Goal: Task Accomplishment & Management: Manage account settings

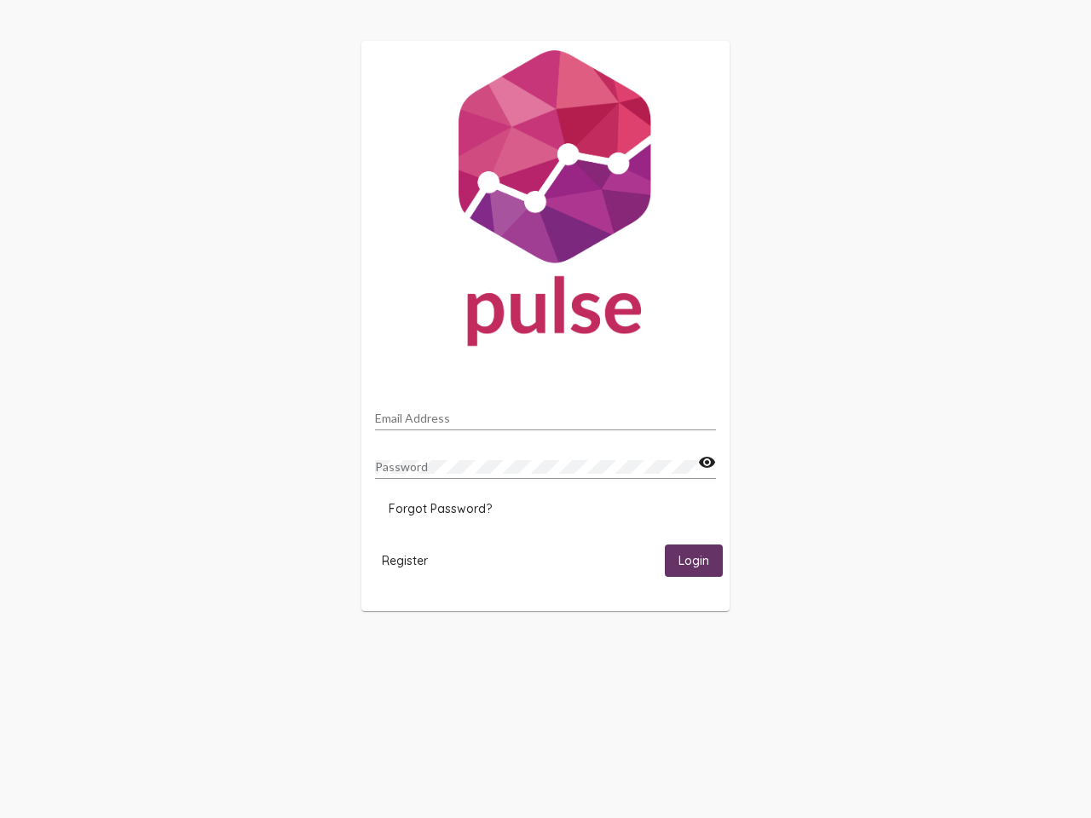
click at [546, 413] on input "Email Address" at bounding box center [545, 419] width 341 height 14
click at [707, 463] on mat-icon "visibility" at bounding box center [707, 463] width 18 height 20
click at [440, 509] on span "Forgot Password?" at bounding box center [440, 508] width 103 height 15
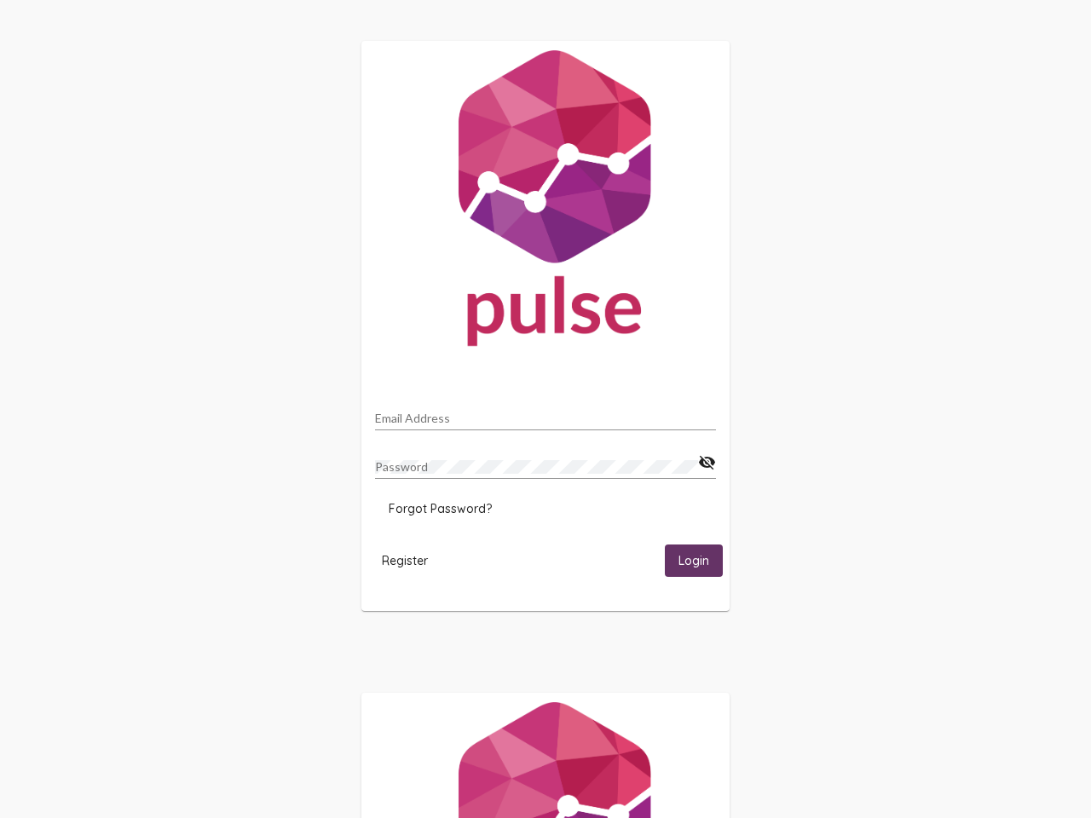
click at [405, 560] on span "Register" at bounding box center [405, 560] width 46 height 15
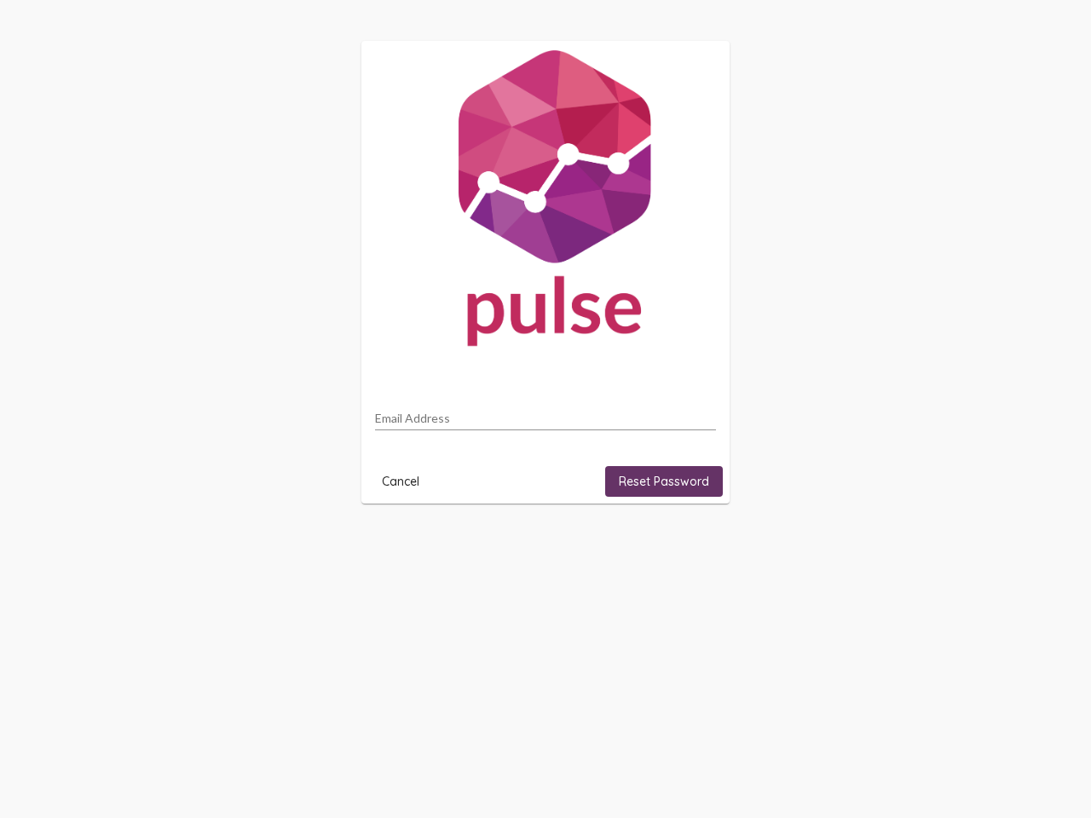
click at [694, 545] on html "Email Address Cancel Reset Password" at bounding box center [545, 272] width 1091 height 545
